Goal: Ask a question: Seek information or help from site administrators or community

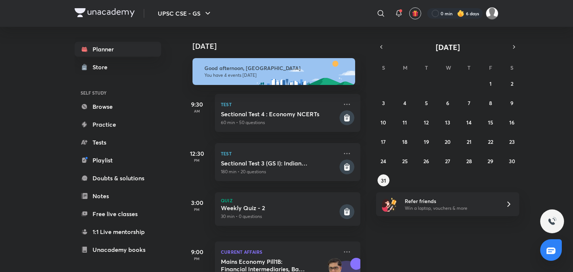
click at [553, 220] on img at bounding box center [551, 221] width 9 height 9
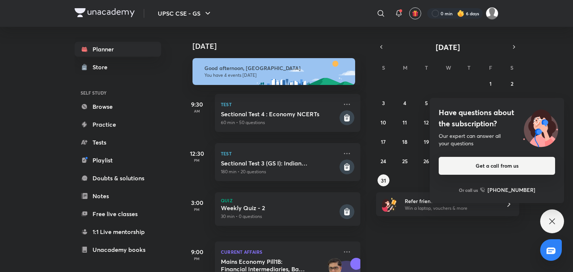
click at [522, 167] on button "Get a call from us" at bounding box center [496, 166] width 116 height 18
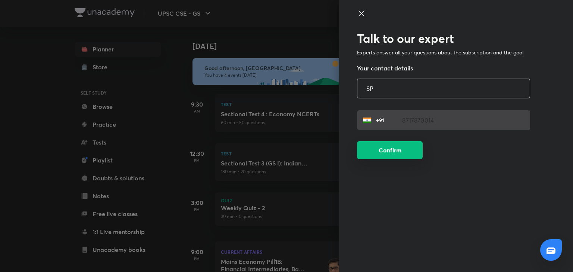
click at [402, 154] on button "Confirm" at bounding box center [390, 150] width 66 height 18
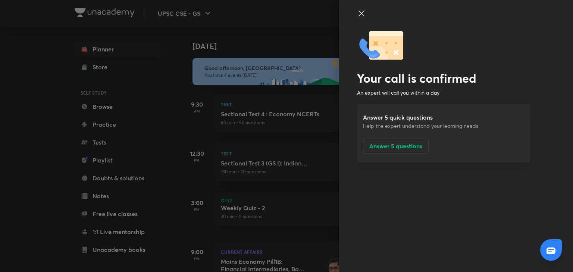
drag, startPoint x: 362, startPoint y: 12, endPoint x: 363, endPoint y: 17, distance: 5.3
click at [363, 12] on icon at bounding box center [361, 13] width 6 height 6
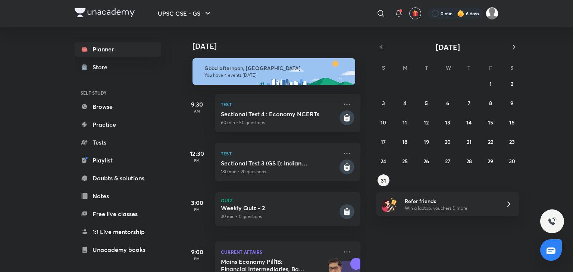
click at [561, 220] on div at bounding box center [552, 222] width 24 height 24
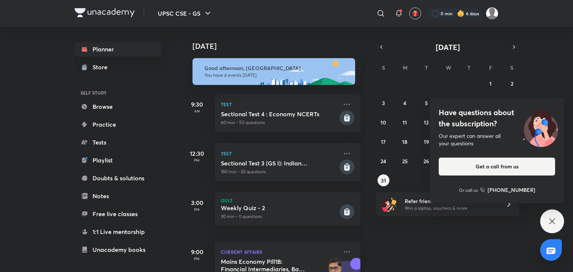
click at [549, 70] on div "[DATE] Good afternoon, SP You have 4 events [DATE] 9:30 AM Test Sectional Test …" at bounding box center [376, 149] width 389 height 245
click at [552, 233] on div "[DATE] Good afternoon, SP You have 4 events [DATE] 9:30 AM Test Sectional Test …" at bounding box center [376, 149] width 389 height 245
click at [554, 212] on div "Have questions about the subscription? Our expert can answer all your questions…" at bounding box center [552, 222] width 24 height 24
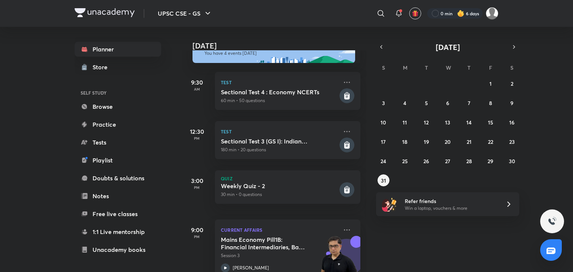
scroll to position [42, 0]
